Goal: Find specific page/section: Find specific page/section

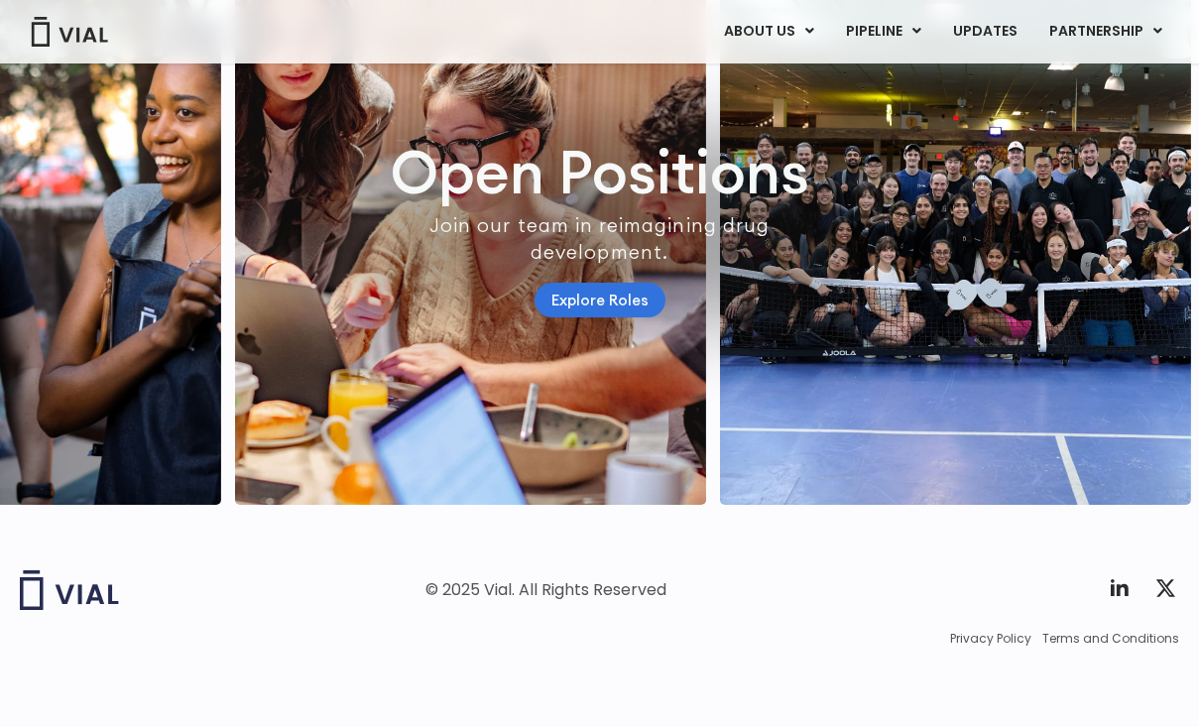
click at [604, 285] on link "Explore Roles" at bounding box center [600, 300] width 131 height 35
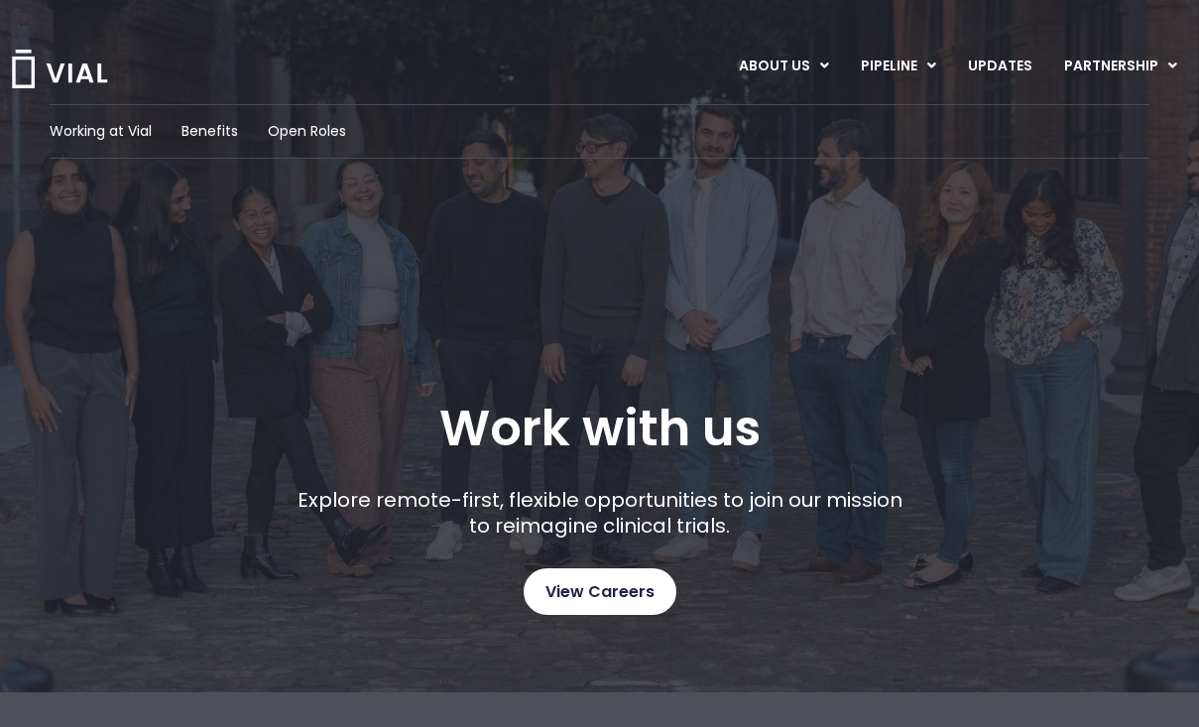
click at [573, 588] on span "View Careers" at bounding box center [599, 592] width 109 height 26
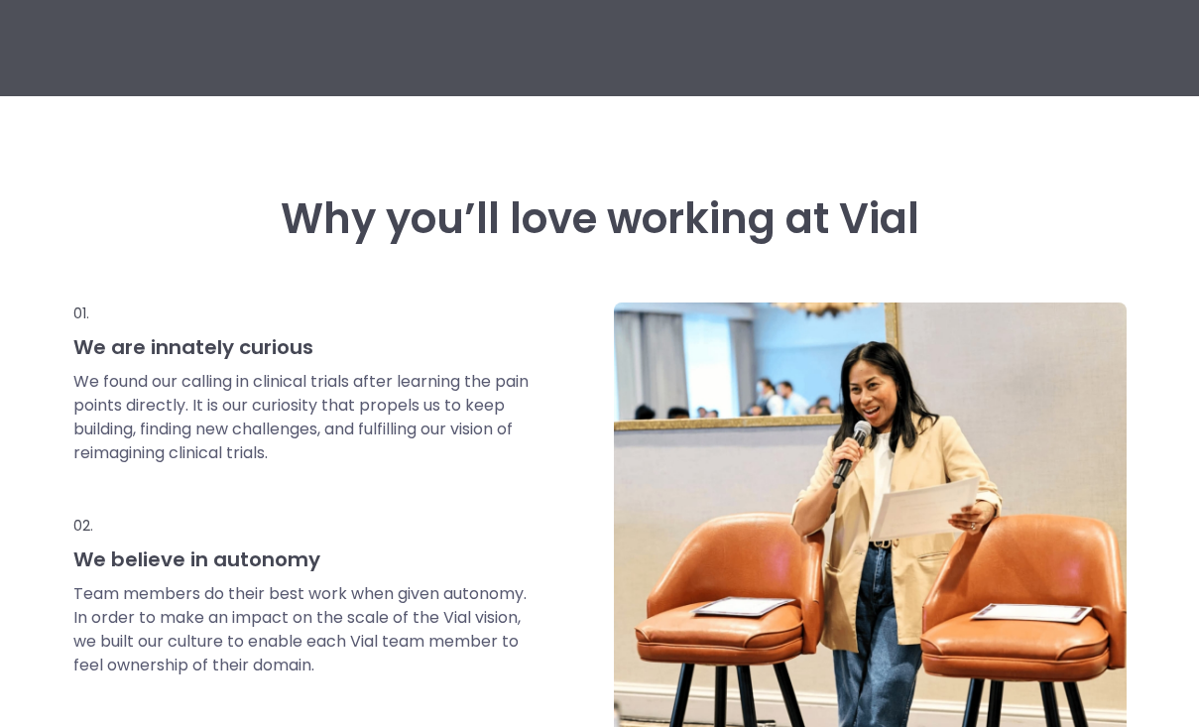
scroll to position [725, 0]
